Goal: Check status: Check status

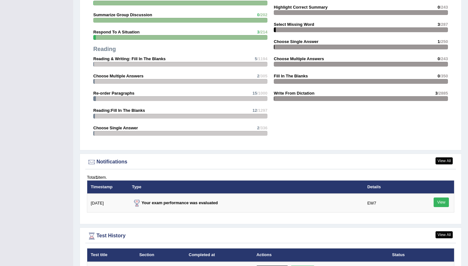
scroll to position [746, 0]
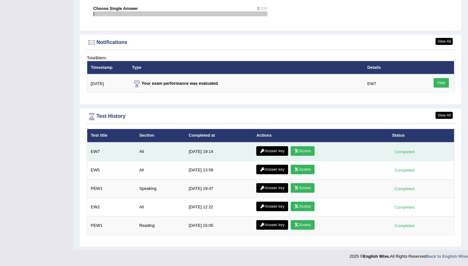
click at [302, 149] on link "Scores" at bounding box center [303, 151] width 24 height 10
click at [278, 151] on link "Answer key" at bounding box center [272, 151] width 32 height 10
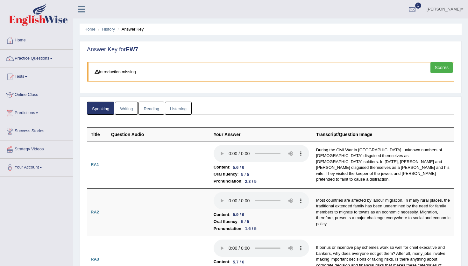
click at [129, 105] on link "Writing" at bounding box center [126, 108] width 23 height 13
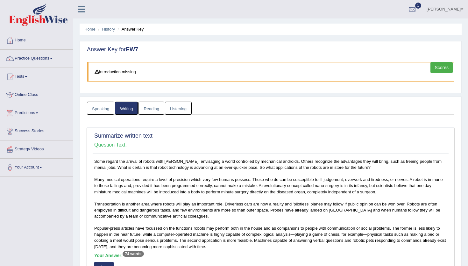
click at [151, 109] on link "Reading" at bounding box center [151, 108] width 25 height 13
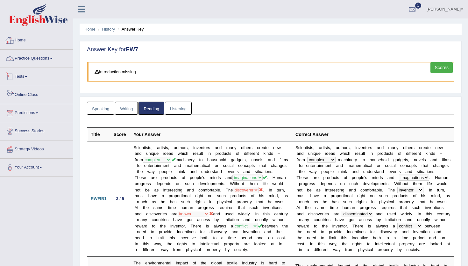
click at [19, 39] on link "Home" at bounding box center [36, 40] width 73 height 16
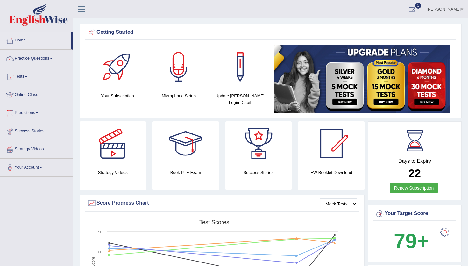
click at [22, 40] on link "Home" at bounding box center [35, 40] width 71 height 16
click at [417, 8] on div at bounding box center [413, 10] width 10 height 10
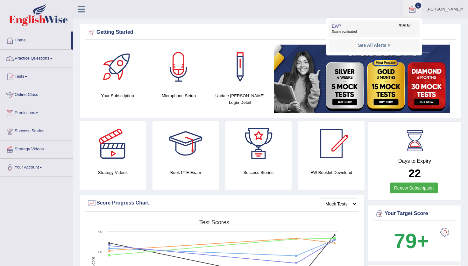
click at [361, 31] on span "Exam evaluated" at bounding box center [374, 31] width 85 height 5
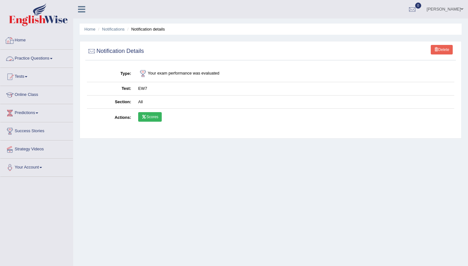
click at [12, 45] on div at bounding box center [10, 41] width 10 height 10
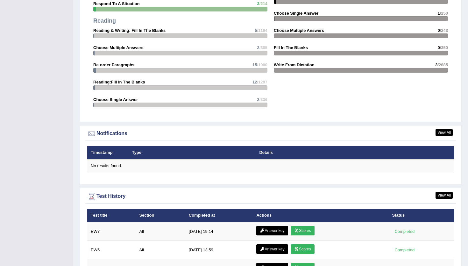
scroll to position [735, 0]
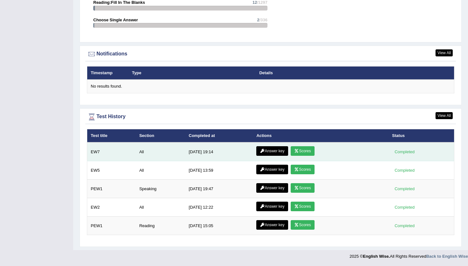
click at [309, 153] on link "Scores" at bounding box center [303, 151] width 24 height 10
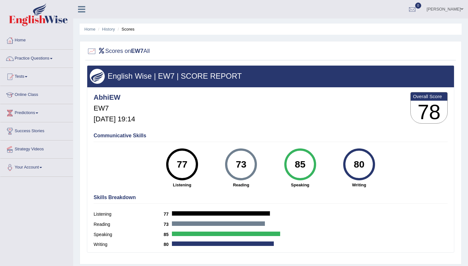
scroll to position [5, 0]
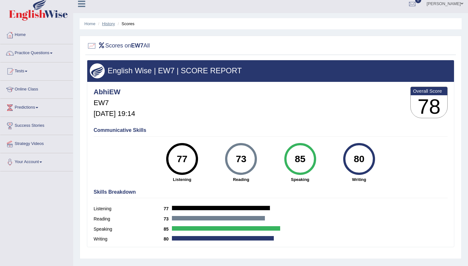
click at [107, 22] on link "History" at bounding box center [108, 23] width 13 height 5
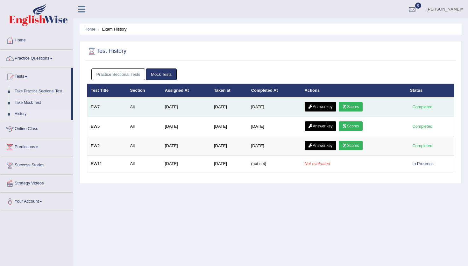
click at [352, 109] on link "Scores" at bounding box center [351, 107] width 24 height 10
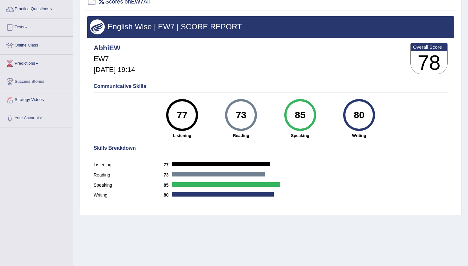
scroll to position [48, 0]
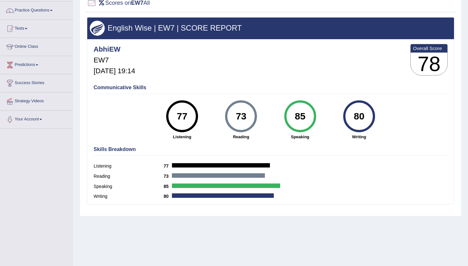
click at [425, 62] on h3 "78" at bounding box center [429, 64] width 37 height 23
click at [422, 63] on h3 "78" at bounding box center [429, 64] width 37 height 23
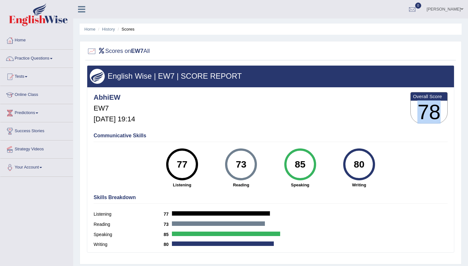
click at [20, 44] on link "Home" at bounding box center [36, 40] width 73 height 16
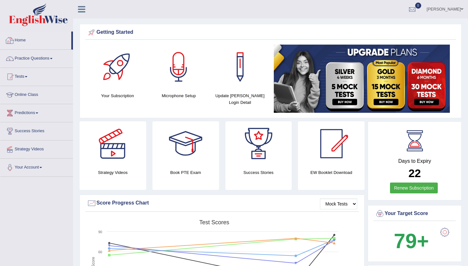
click at [16, 35] on link "Home" at bounding box center [35, 40] width 71 height 16
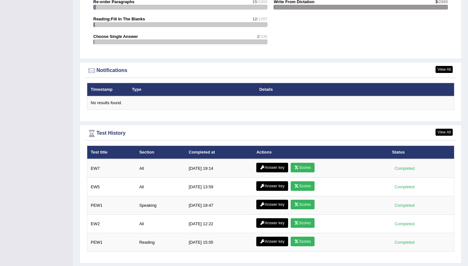
scroll to position [735, 0]
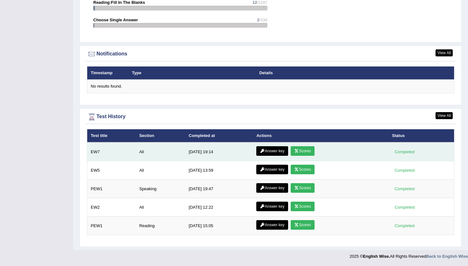
click at [280, 151] on link "Answer key" at bounding box center [272, 151] width 32 height 10
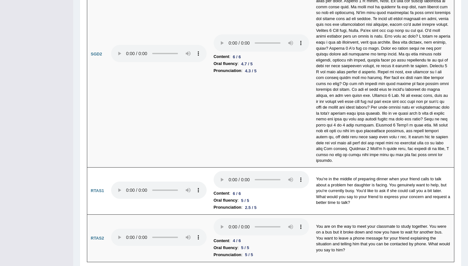
scroll to position [1917, 0]
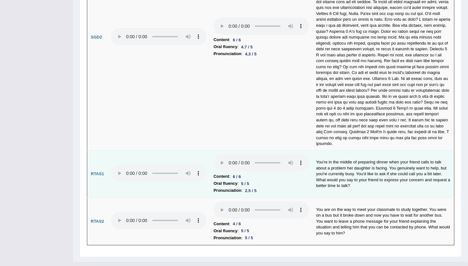
click at [328, 159] on td "You're in the middle of preparing dinner when your friend calls to talk about a…" at bounding box center [384, 173] width 142 height 47
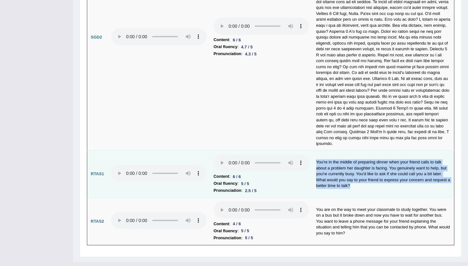
click at [328, 159] on td "You're in the middle of preparing dinner when your friend calls to talk about a…" at bounding box center [384, 173] width 142 height 47
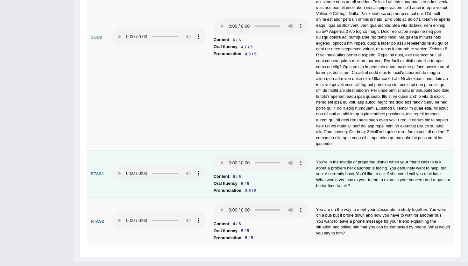
click at [328, 159] on td "You're in the middle of preparing dinner when your friend calls to talk about a…" at bounding box center [384, 173] width 142 height 47
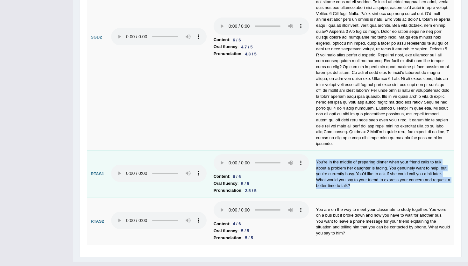
click at [328, 159] on td "You're in the middle of preparing dinner when your friend calls to talk about a…" at bounding box center [384, 173] width 142 height 47
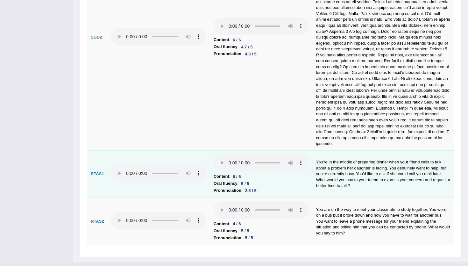
click at [328, 159] on td "You're in the middle of preparing dinner when your friend calls to talk about a…" at bounding box center [384, 173] width 142 height 47
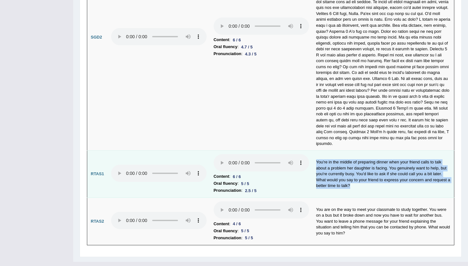
click at [328, 159] on td "You're in the middle of preparing dinner when your friend calls to talk about a…" at bounding box center [384, 173] width 142 height 47
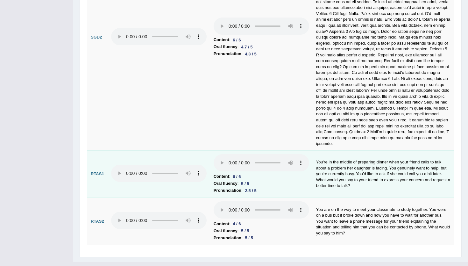
click at [328, 159] on td "You're in the middle of preparing dinner when your friend calls to talk about a…" at bounding box center [384, 173] width 142 height 47
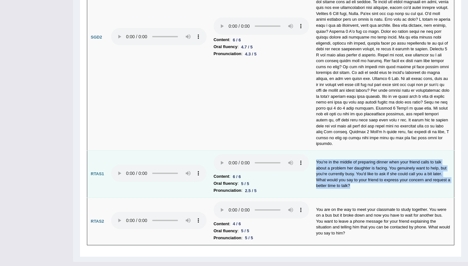
click at [327, 155] on td "You're in the middle of preparing dinner when your friend calls to talk about a…" at bounding box center [384, 173] width 142 height 47
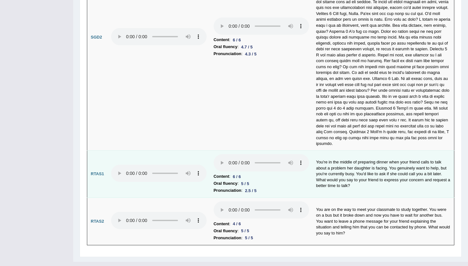
click at [327, 155] on td "You're in the middle of preparing dinner when your friend calls to talk about a…" at bounding box center [384, 173] width 142 height 47
click at [318, 150] on td "You're in the middle of preparing dinner when your friend calls to talk about a…" at bounding box center [384, 173] width 142 height 47
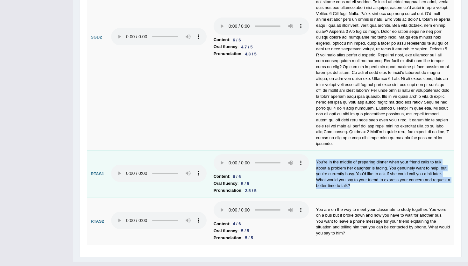
click at [318, 150] on td "You're in the middle of preparing dinner when your friend calls to talk about a…" at bounding box center [384, 173] width 142 height 47
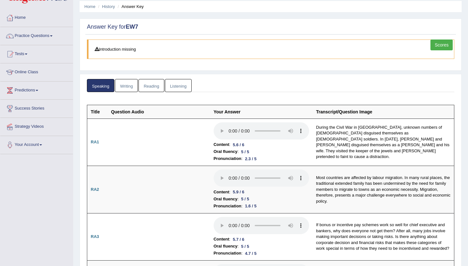
scroll to position [0, 0]
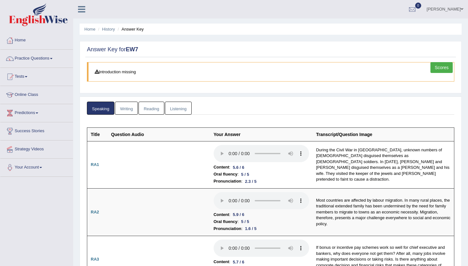
click at [125, 109] on link "Writing" at bounding box center [126, 108] width 23 height 13
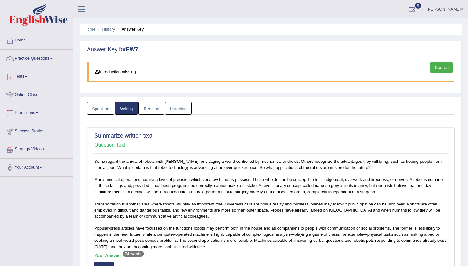
click at [154, 111] on link "Reading" at bounding box center [151, 108] width 25 height 13
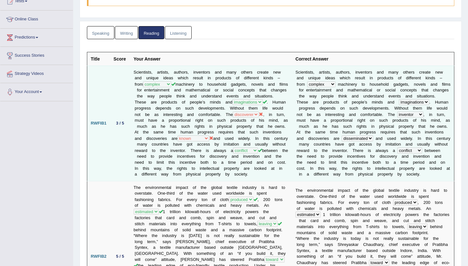
scroll to position [76, 0]
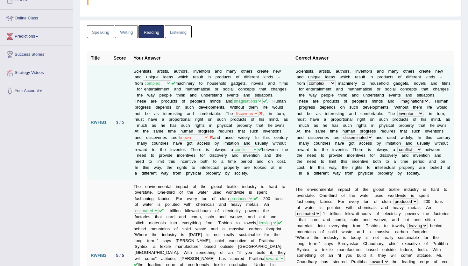
click at [191, 125] on td "Scientists, artists, authors, inventors and many others create new and unique i…" at bounding box center [211, 122] width 162 height 115
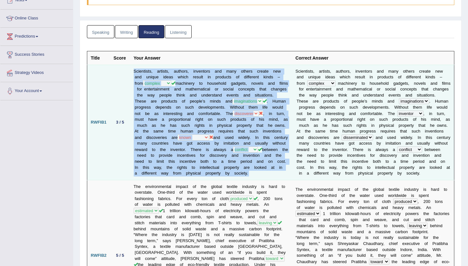
click at [191, 125] on td "Scientists, artists, authors, inventors and many others create new and unique i…" at bounding box center [211, 122] width 162 height 115
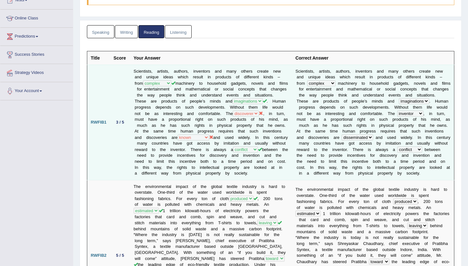
click at [191, 125] on td "Scientists, artists, authors, inventors and many others create new and unique i…" at bounding box center [211, 122] width 162 height 115
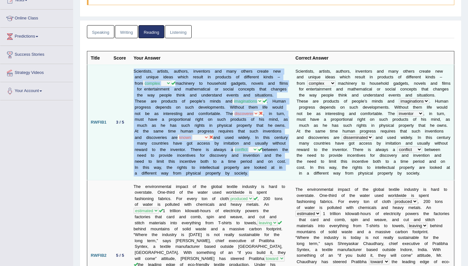
click at [191, 125] on td "Scientists, artists, authors, inventors and many others create new and unique i…" at bounding box center [211, 122] width 162 height 115
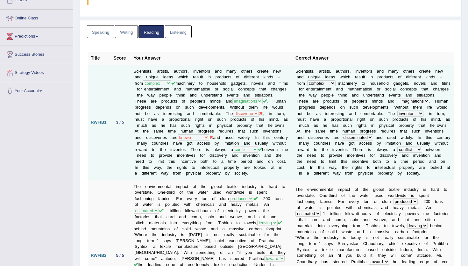
click at [191, 125] on td "Scientists, artists, authors, inventors and many others create new and unique i…" at bounding box center [211, 122] width 162 height 115
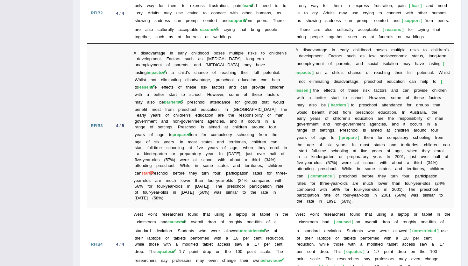
scroll to position [1253, 0]
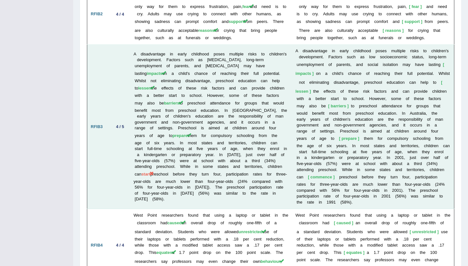
click at [150, 174] on span "start" at bounding box center [145, 174] width 9 height 5
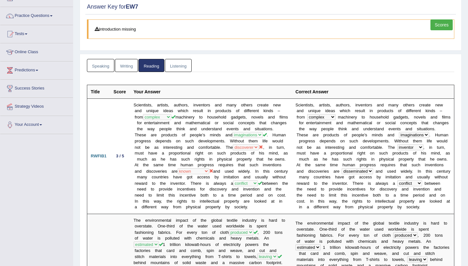
scroll to position [0, 0]
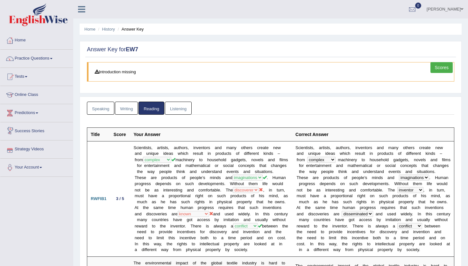
click at [187, 113] on link "Listening" at bounding box center [178, 108] width 27 height 13
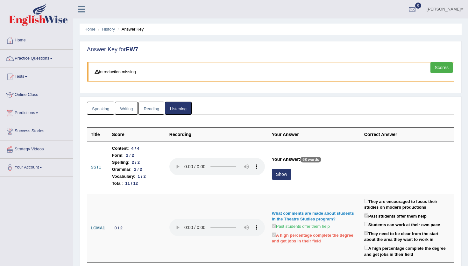
click at [135, 105] on link "Writing" at bounding box center [126, 108] width 23 height 13
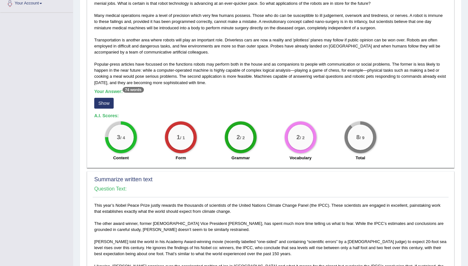
scroll to position [164, 0]
click at [112, 102] on button "Show" at bounding box center [103, 103] width 19 height 11
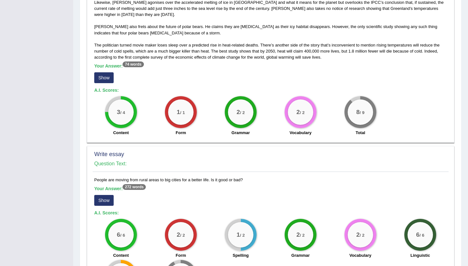
scroll to position [439, 0]
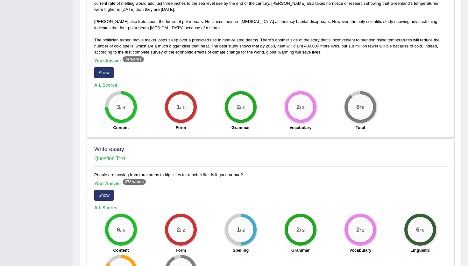
click at [105, 72] on button "Show" at bounding box center [103, 72] width 19 height 11
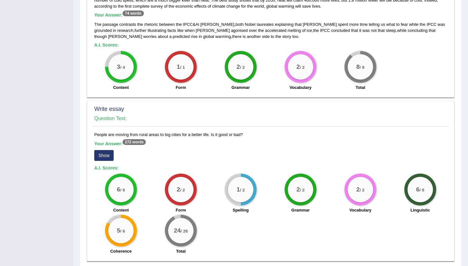
scroll to position [509, 0]
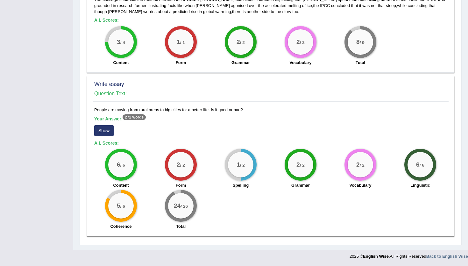
click at [107, 129] on button "Show" at bounding box center [103, 130] width 19 height 11
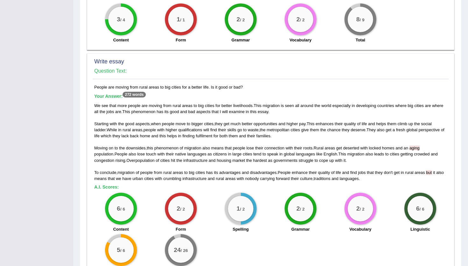
scroll to position [576, 0]
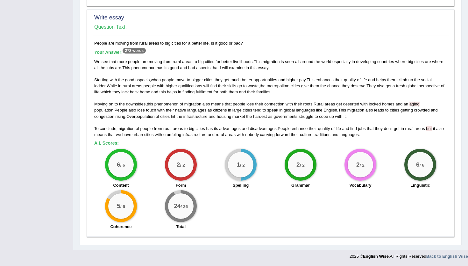
click at [240, 164] on small "/ 2" at bounding box center [242, 165] width 5 height 5
click at [181, 206] on small "/ 26" at bounding box center [184, 206] width 7 height 5
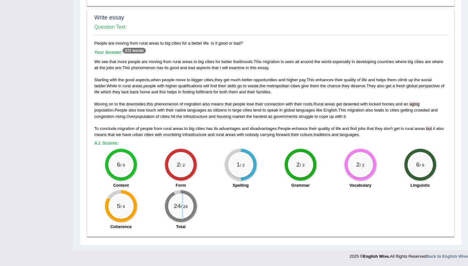
click at [181, 206] on small "/ 26" at bounding box center [184, 206] width 7 height 5
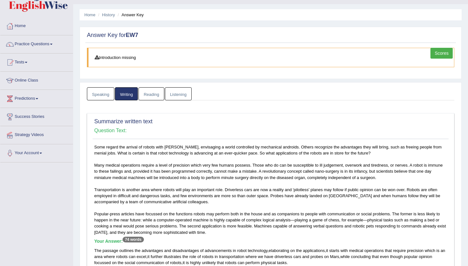
scroll to position [0, 0]
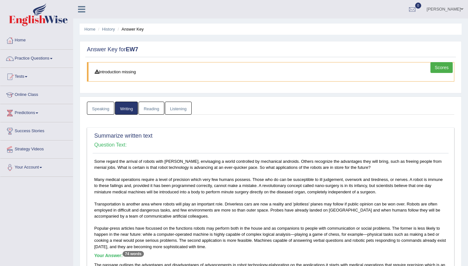
click at [145, 112] on link "Reading" at bounding box center [151, 108] width 25 height 13
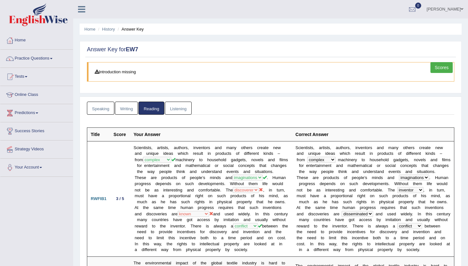
click at [185, 111] on link "Listening" at bounding box center [178, 108] width 27 height 13
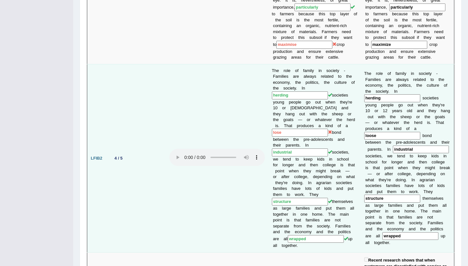
scroll to position [485, 0]
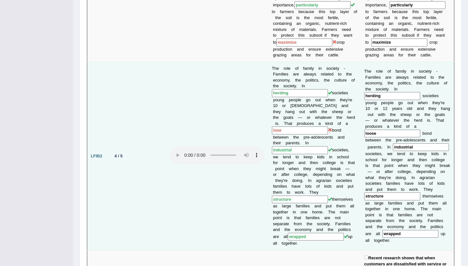
click at [304, 126] on td "The role of family in society - Families are always related to the economy, the…" at bounding box center [314, 156] width 92 height 188
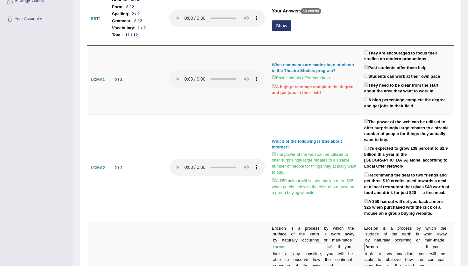
scroll to position [0, 0]
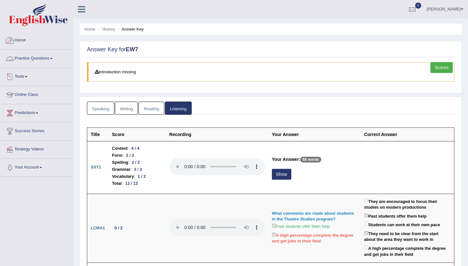
click at [9, 41] on div at bounding box center [10, 41] width 10 height 10
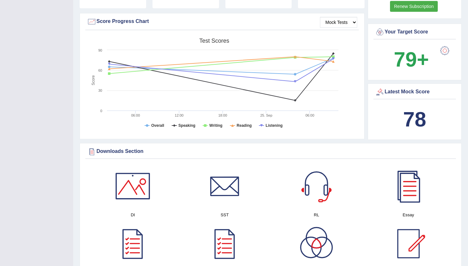
scroll to position [182, 0]
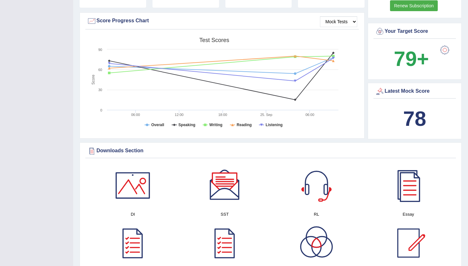
click at [265, 141] on div "Strategy Videos Book PTE Exam Success Stories EW Booklet Download Mock Tests Sc…" at bounding box center [223, 40] width 287 height 203
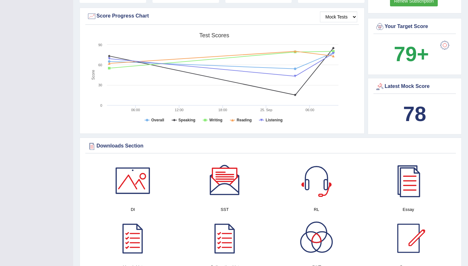
scroll to position [187, 0]
click at [418, 108] on b "78" at bounding box center [414, 114] width 23 height 23
drag, startPoint x: 403, startPoint y: 119, endPoint x: 431, endPoint y: 118, distance: 28.0
click at [431, 118] on div "78" at bounding box center [414, 114] width 79 height 31
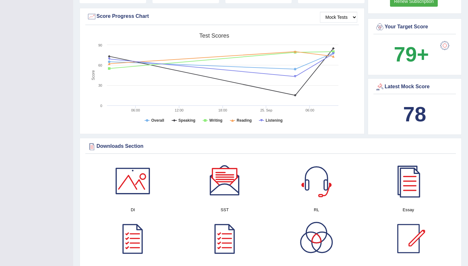
click at [412, 114] on b "78" at bounding box center [414, 114] width 23 height 23
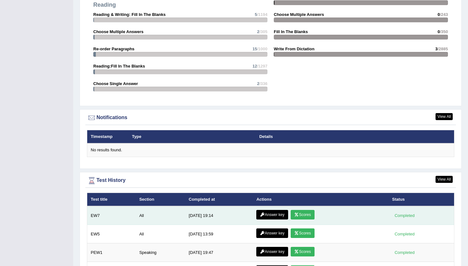
scroll to position [735, 0]
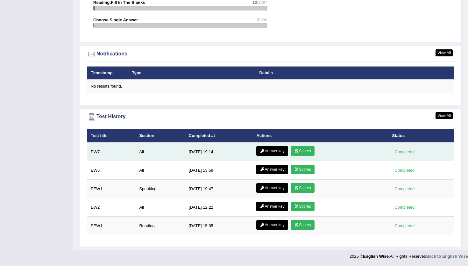
click at [309, 150] on link "Scores" at bounding box center [303, 151] width 24 height 10
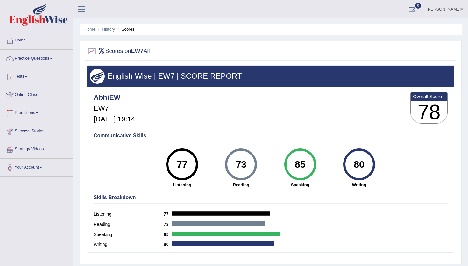
click at [108, 28] on link "History" at bounding box center [108, 29] width 13 height 5
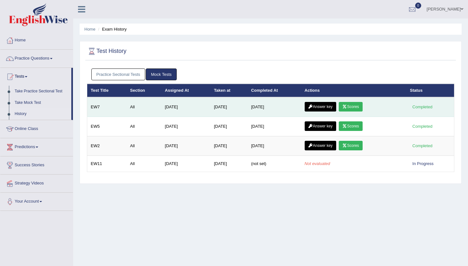
click at [330, 110] on link "Answer key" at bounding box center [321, 107] width 32 height 10
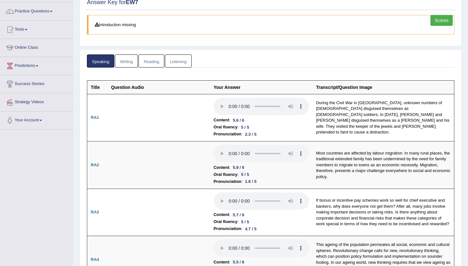
scroll to position [47, 0]
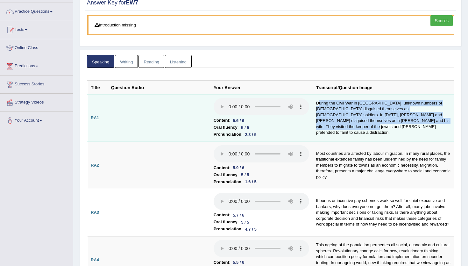
drag, startPoint x: 319, startPoint y: 110, endPoint x: 342, endPoint y: 134, distance: 34.0
click at [342, 132] on td "During the Civil War in America, unknown numbers of females disguised themselve…" at bounding box center [384, 117] width 142 height 47
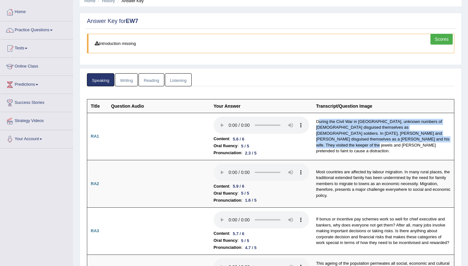
scroll to position [0, 0]
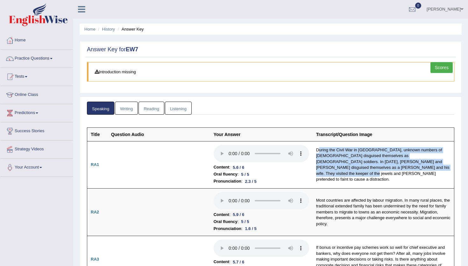
click at [167, 114] on link "Listening" at bounding box center [178, 108] width 27 height 13
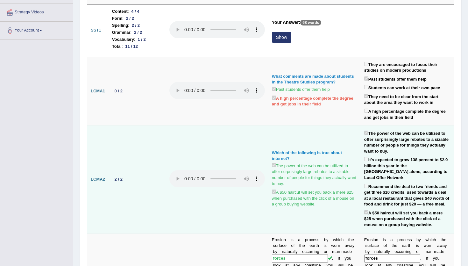
scroll to position [139, 0]
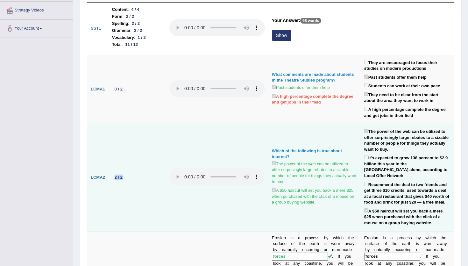
drag, startPoint x: 127, startPoint y: 173, endPoint x: 115, endPoint y: 175, distance: 11.5
click at [115, 175] on td "2 / 2" at bounding box center [137, 177] width 57 height 107
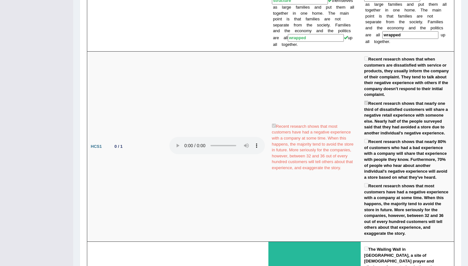
scroll to position [683, 0]
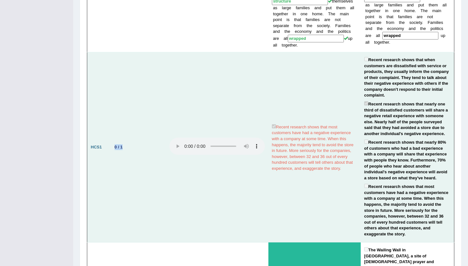
drag, startPoint x: 115, startPoint y: 134, endPoint x: 128, endPoint y: 134, distance: 13.1
click at [128, 134] on td "0 / 1" at bounding box center [137, 147] width 57 height 190
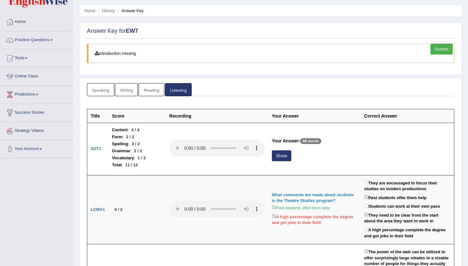
scroll to position [14, 0]
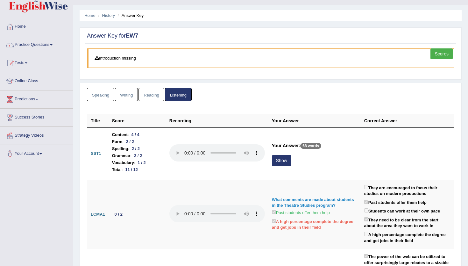
click at [151, 96] on link "Reading" at bounding box center [151, 94] width 25 height 13
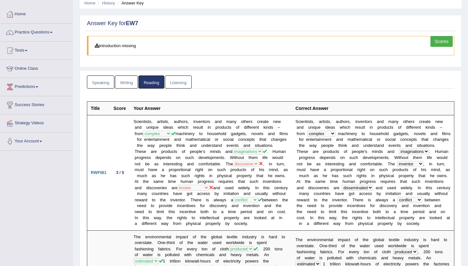
scroll to position [0, 0]
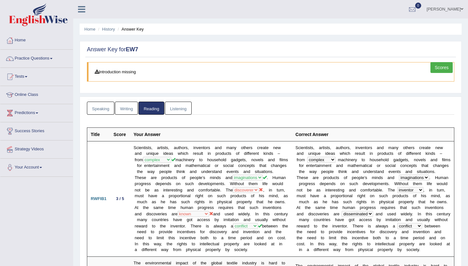
click at [123, 104] on link "Writing" at bounding box center [126, 108] width 23 height 13
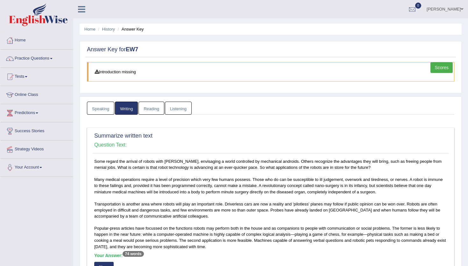
click at [105, 104] on link "Speaking" at bounding box center [100, 108] width 27 height 13
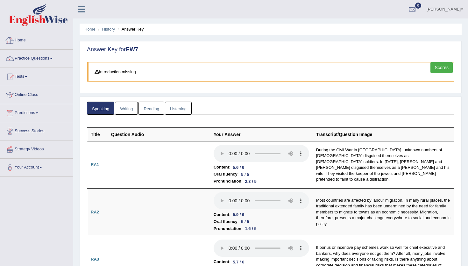
click at [19, 42] on link "Home" at bounding box center [36, 40] width 73 height 16
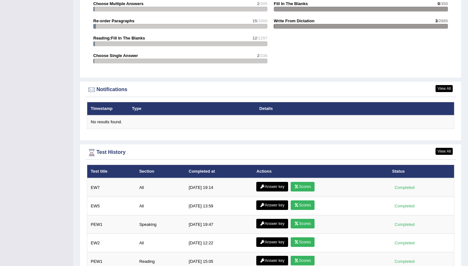
scroll to position [735, 0]
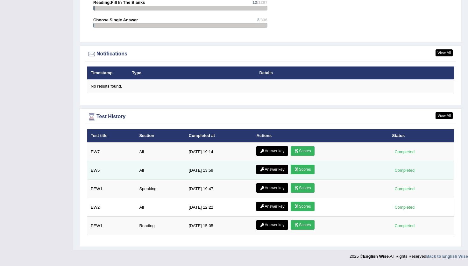
click at [302, 169] on link "Scores" at bounding box center [303, 170] width 24 height 10
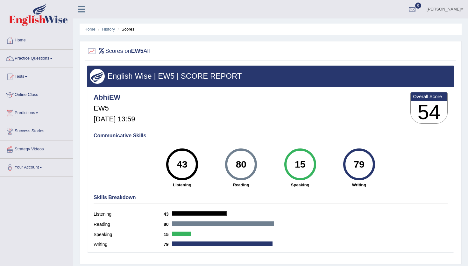
click at [111, 27] on link "History" at bounding box center [108, 29] width 13 height 5
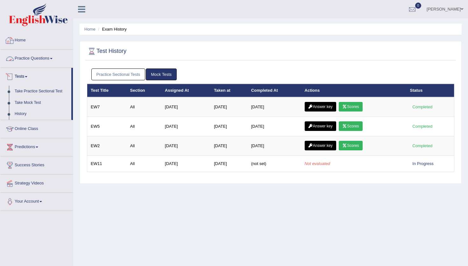
click at [19, 42] on link "Home" at bounding box center [36, 40] width 73 height 16
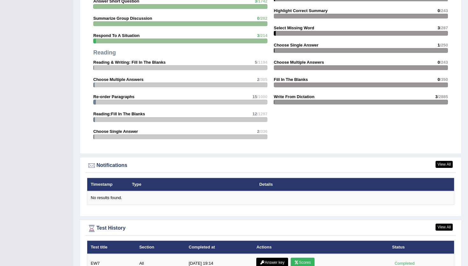
scroll to position [640, 0]
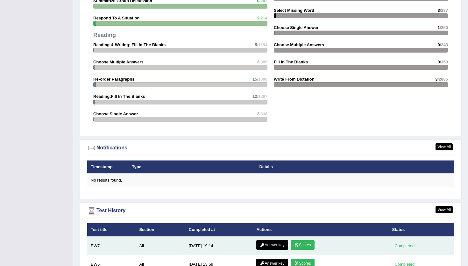
click at [294, 245] on icon at bounding box center [296, 245] width 5 height 4
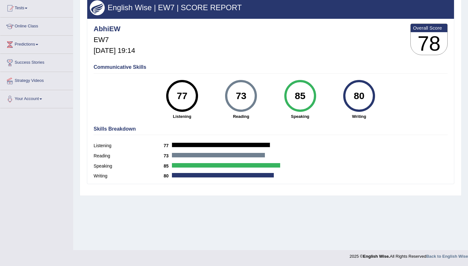
scroll to position [57, 0]
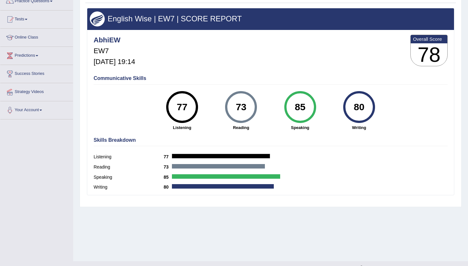
click at [302, 111] on div "85" at bounding box center [300, 107] width 23 height 27
click at [243, 106] on div "73" at bounding box center [241, 107] width 23 height 27
click at [177, 105] on div "77" at bounding box center [181, 107] width 23 height 27
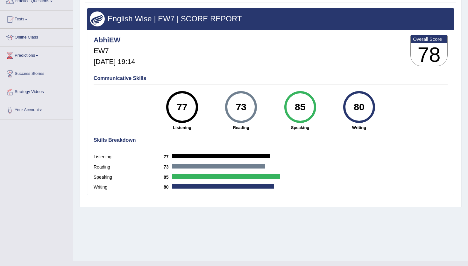
click at [177, 105] on div "77" at bounding box center [181, 107] width 23 height 27
click at [363, 110] on div "80" at bounding box center [358, 107] width 23 height 27
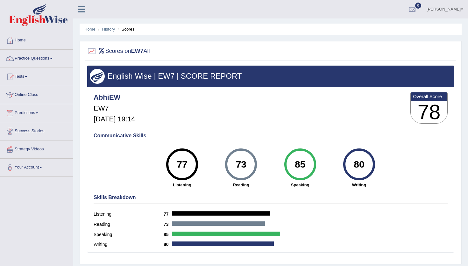
click at [417, 8] on div at bounding box center [413, 10] width 10 height 10
click at [24, 42] on link "Home" at bounding box center [36, 40] width 73 height 16
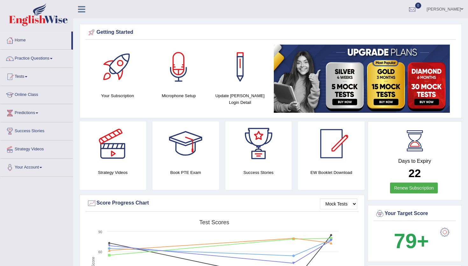
scroll to position [735, 0]
